Goal: Information Seeking & Learning: Learn about a topic

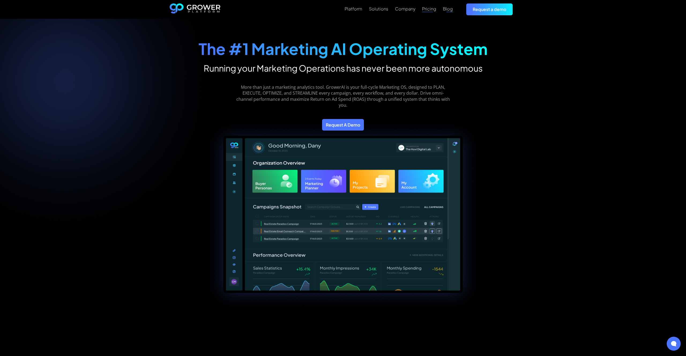
click at [429, 10] on div "Pricing" at bounding box center [429, 8] width 14 height 5
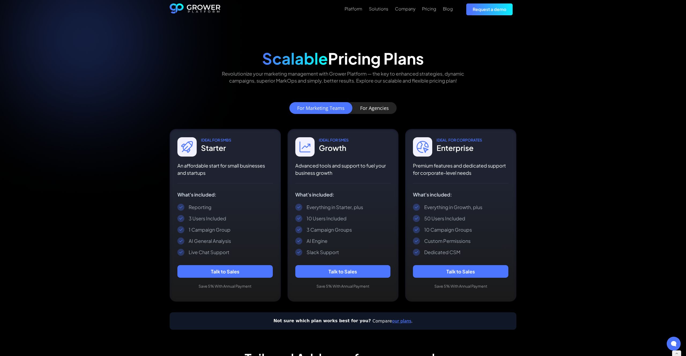
click at [382, 17] on div "Platform Solutions Company Pricing Blog Request a demo" at bounding box center [343, 9] width 347 height 19
click at [380, 9] on div "Solutions" at bounding box center [378, 8] width 19 height 5
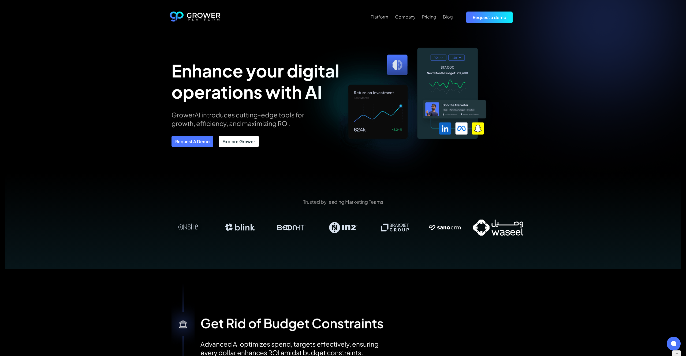
click at [246, 138] on link "Explore Grower" at bounding box center [239, 142] width 40 height 12
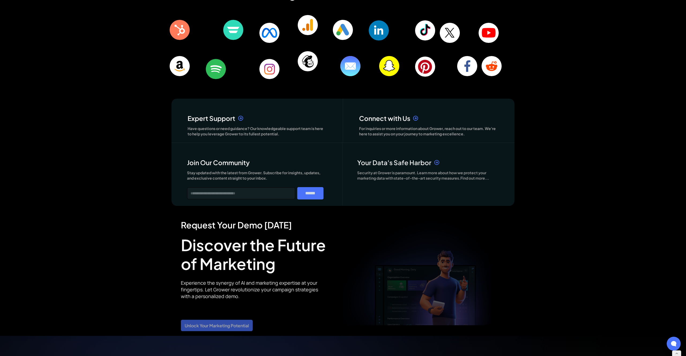
scroll to position [1326, 0]
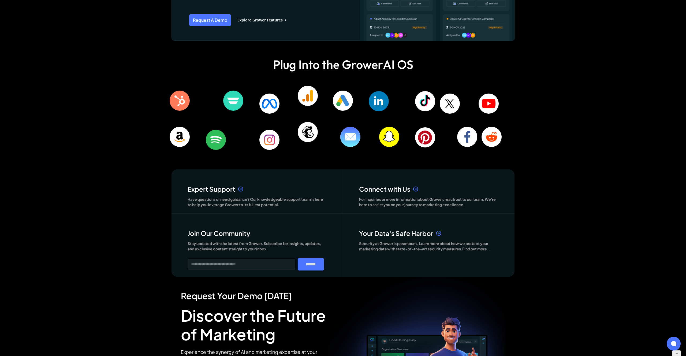
drag, startPoint x: 378, startPoint y: 104, endPoint x: 382, endPoint y: 107, distance: 4.8
click at [378, 104] on img at bounding box center [379, 101] width 20 height 20
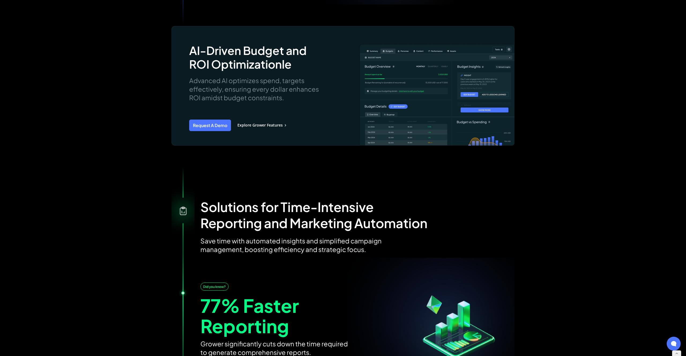
scroll to position [0, 0]
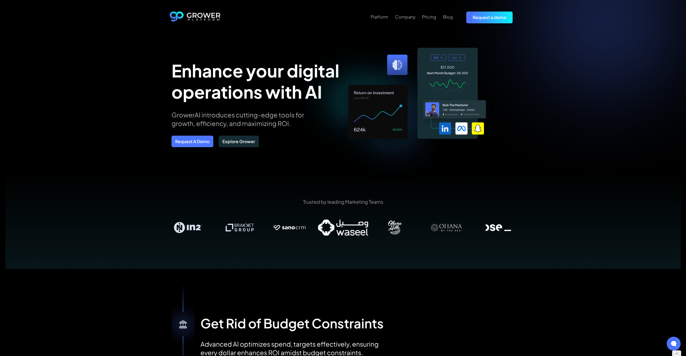
click at [380, 18] on div "Platform" at bounding box center [380, 16] width 18 height 5
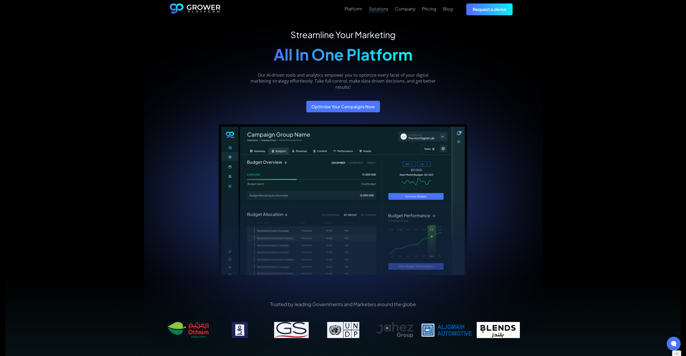
click at [383, 9] on div "Solutions" at bounding box center [378, 8] width 19 height 5
